Goal: Transaction & Acquisition: Obtain resource

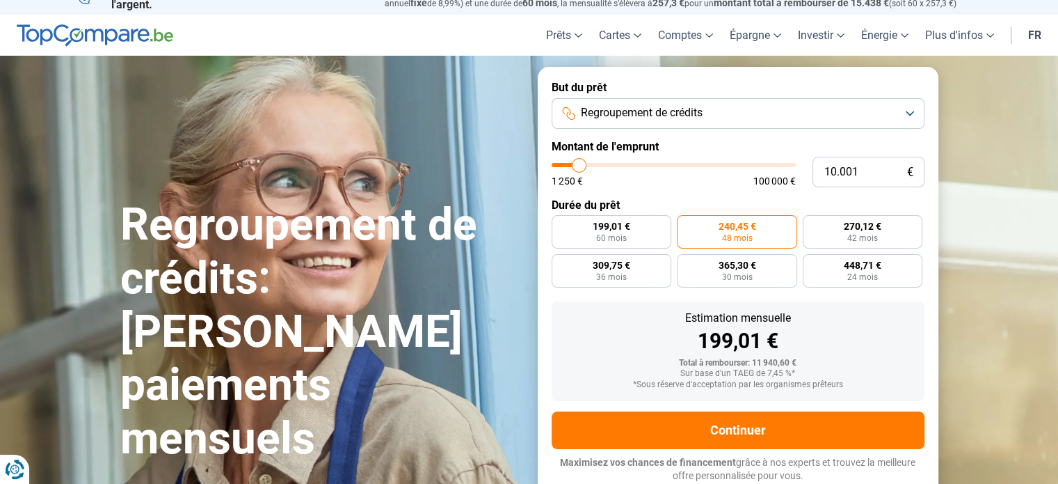
click at [728, 363] on div "Total à rembourser: 11 940,60 €" at bounding box center [738, 363] width 351 height 10
click at [732, 230] on span "240,45 €" at bounding box center [737, 226] width 38 height 10
click at [686, 224] on input "240,45 € 48 mois" at bounding box center [681, 219] width 9 height 9
click at [740, 361] on div "Total à rembourser: 11 940,60 €" at bounding box center [738, 363] width 351 height 10
click at [722, 115] on button "Regroupement de crédits" at bounding box center [738, 113] width 373 height 31
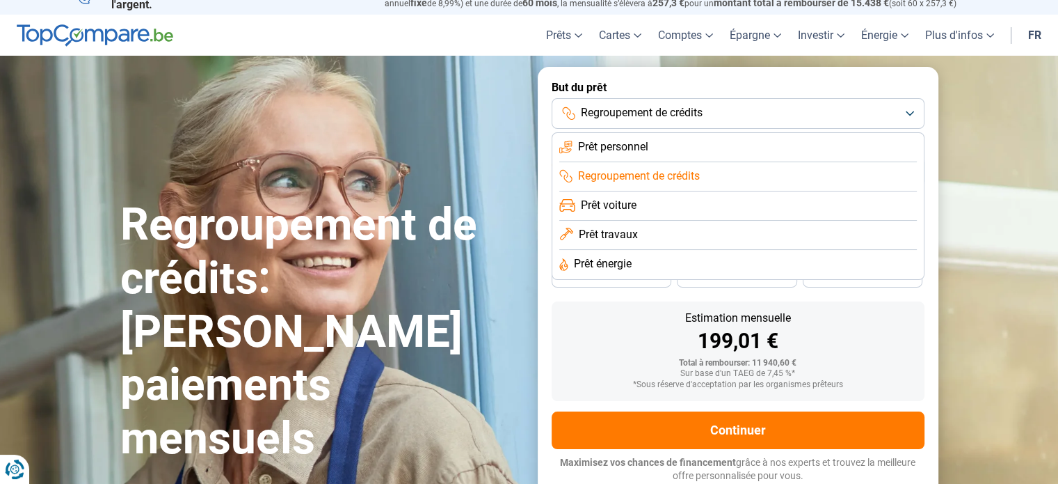
click at [634, 152] on span "Prêt personnel" at bounding box center [613, 146] width 70 height 15
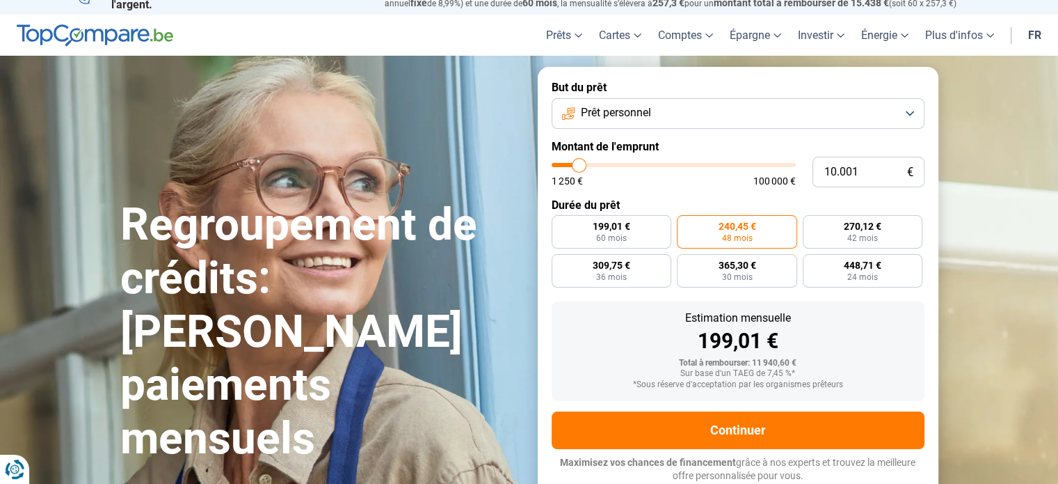
click at [715, 230] on label "240,45 € 48 mois" at bounding box center [737, 231] width 120 height 33
click at [686, 224] on input "240,45 € 48 mois" at bounding box center [681, 219] width 9 height 9
click at [632, 237] on label "199,01 € 60 mois" at bounding box center [612, 231] width 120 height 33
click at [561, 224] on input "199,01 € 60 mois" at bounding box center [556, 219] width 9 height 9
radio input "true"
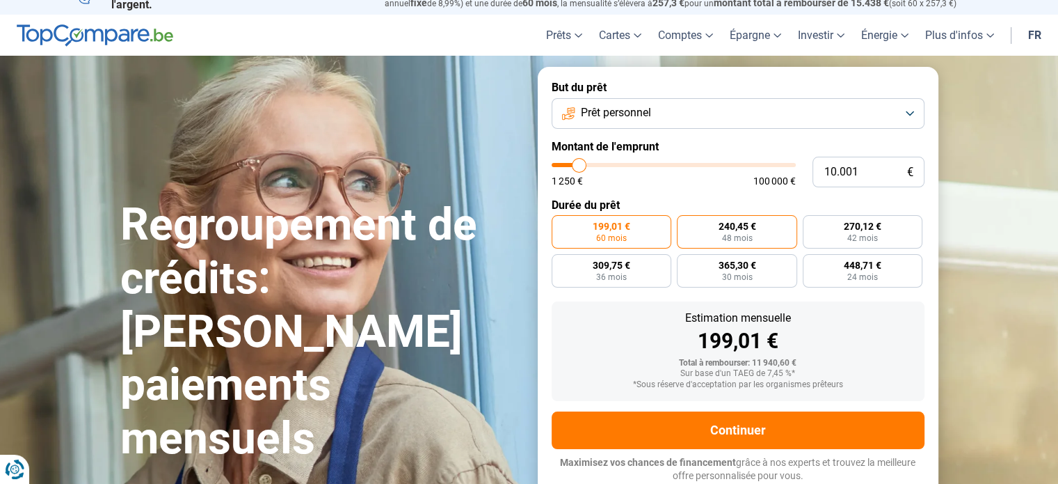
click at [750, 234] on span "48 mois" at bounding box center [736, 238] width 31 height 8
click at [686, 224] on input "240,45 € 48 mois" at bounding box center [681, 219] width 9 height 9
radio input "true"
